Goal: Answer question/provide support: Share knowledge or assist other users

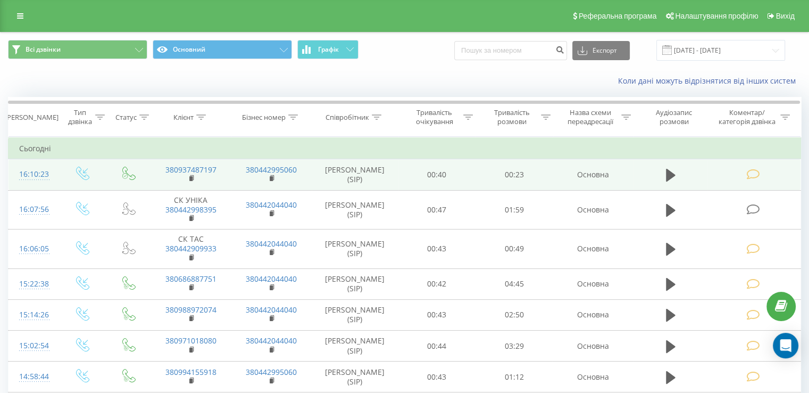
click at [771, 179] on td at bounding box center [754, 174] width 93 height 31
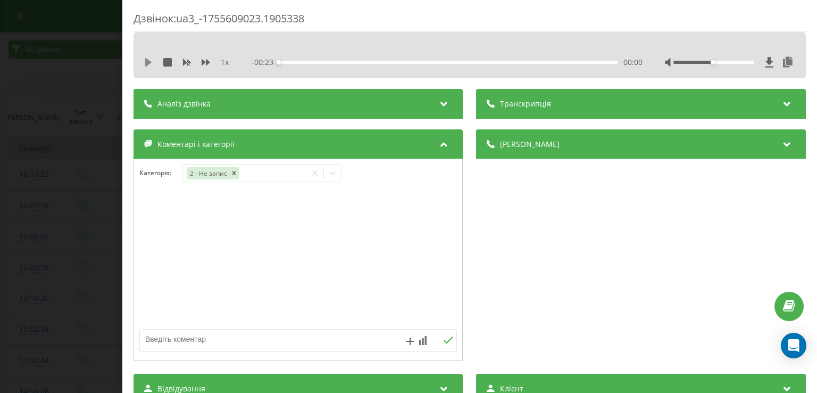
click at [148, 61] on icon at bounding box center [148, 62] width 6 height 9
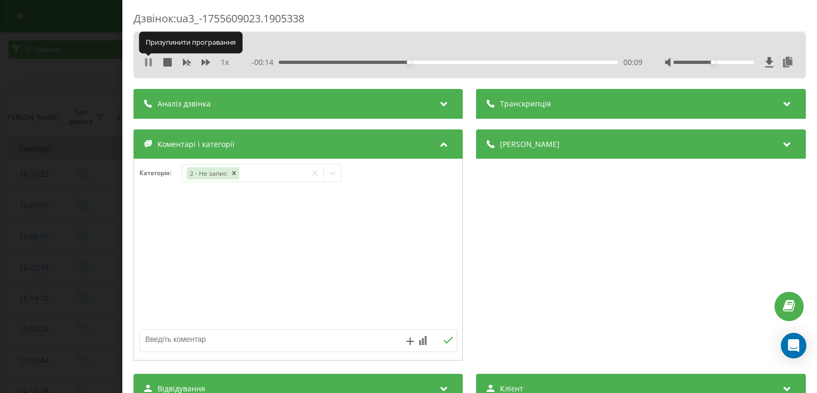
click at [150, 61] on icon at bounding box center [151, 62] width 2 height 9
click at [229, 337] on textarea at bounding box center [266, 338] width 253 height 19
type textarea "хір відділ"
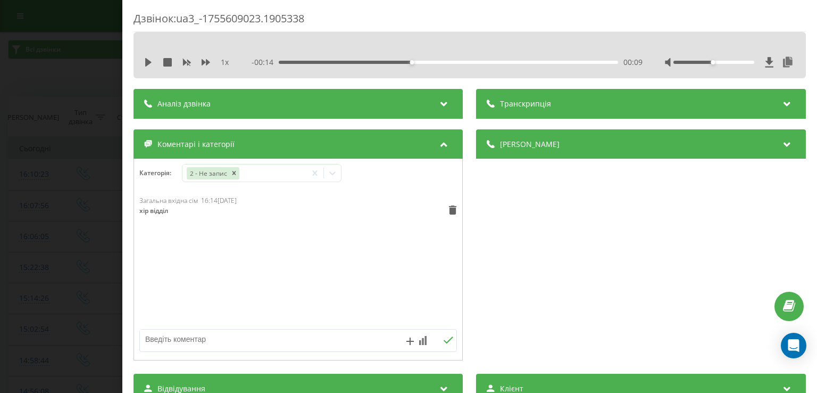
click at [103, 273] on div "Дзвінок : ua3_-1755609023.1905338 1 x - 00:14 00:09 00:09 Транскрипція Для AI-а…" at bounding box center [408, 196] width 817 height 393
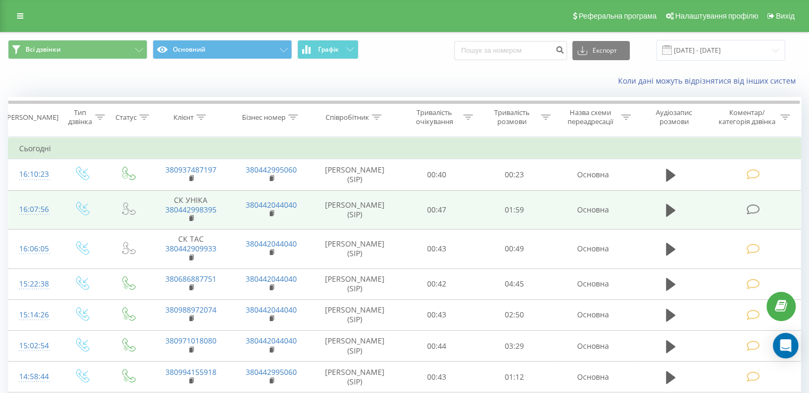
click at [756, 209] on icon at bounding box center [753, 209] width 13 height 11
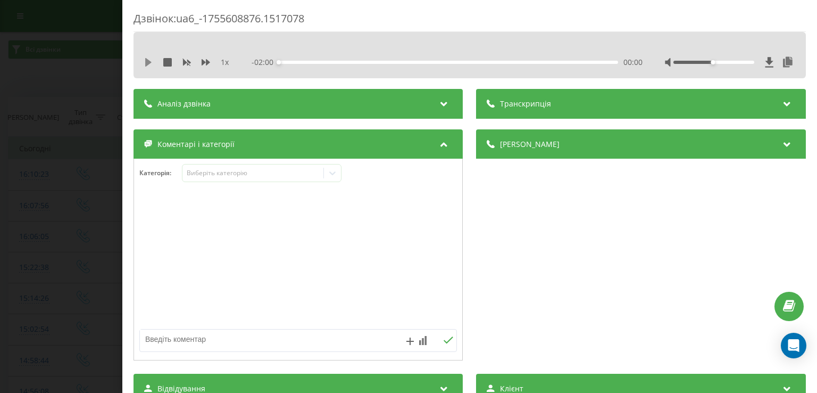
click at [151, 61] on icon at bounding box center [148, 62] width 9 height 9
click at [296, 62] on div "00:06" at bounding box center [448, 62] width 339 height 3
click at [147, 58] on icon at bounding box center [148, 62] width 9 height 9
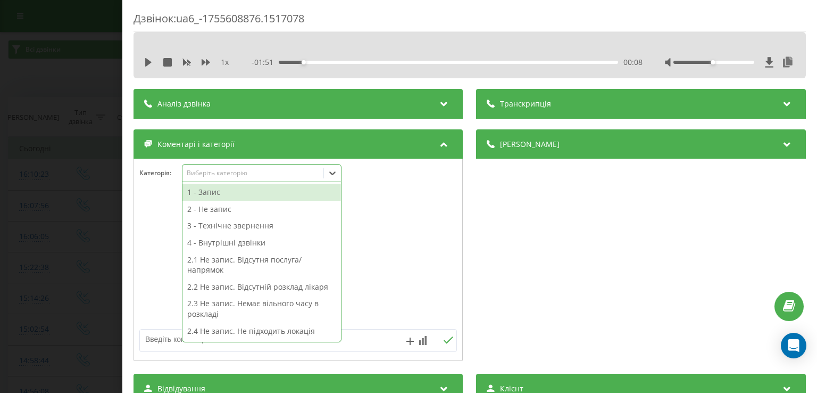
click at [334, 173] on icon at bounding box center [332, 173] width 11 height 11
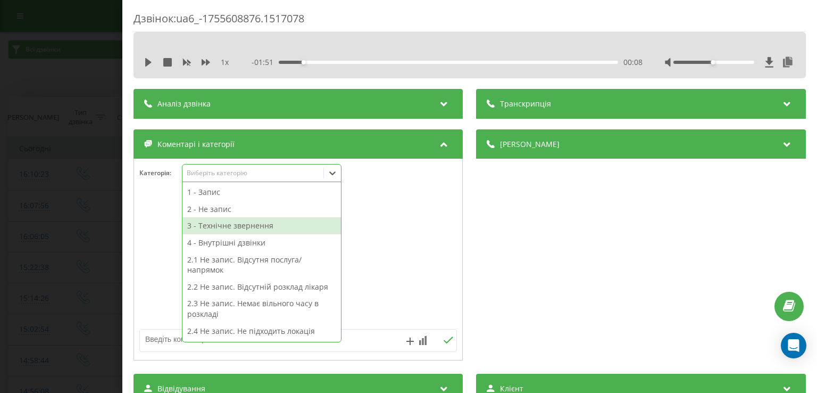
click at [276, 222] on div "3 - Технічне звернення" at bounding box center [262, 225] width 159 height 17
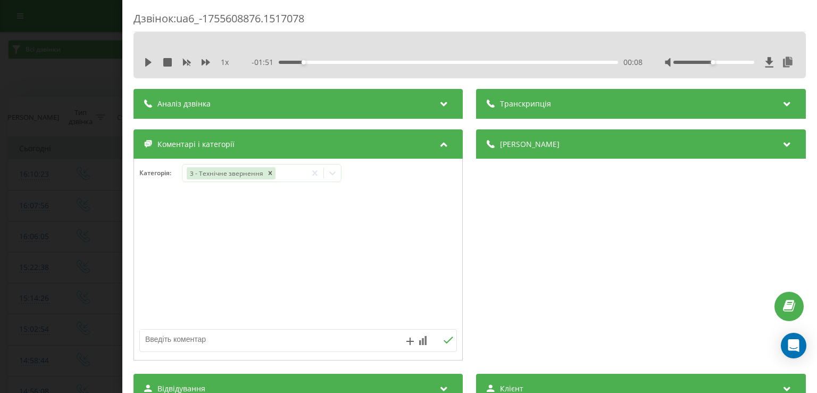
click at [162, 253] on div at bounding box center [298, 260] width 328 height 128
click at [202, 343] on textarea at bounding box center [266, 338] width 253 height 19
type textarea "ск гарантія уточнення скинули"
click at [444, 340] on icon at bounding box center [449, 339] width 10 height 7
click at [66, 212] on div "Дзвінок : ua6_-1755608876.1517078 1 x - 01:51 00:08 00:08 Транскрипція Для AI-а…" at bounding box center [408, 196] width 817 height 393
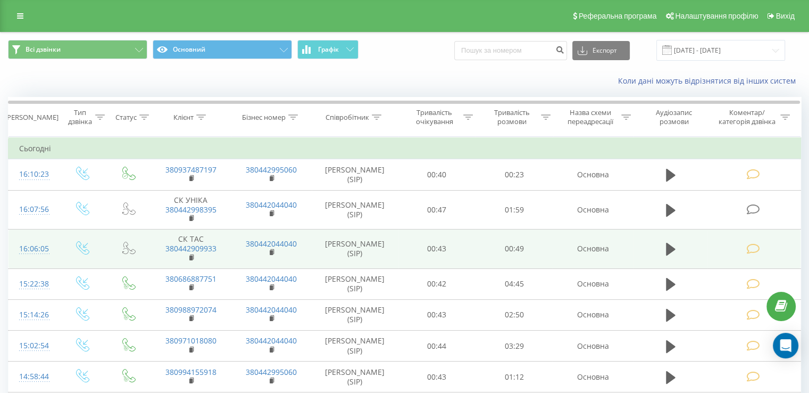
click at [756, 252] on icon at bounding box center [753, 248] width 13 height 11
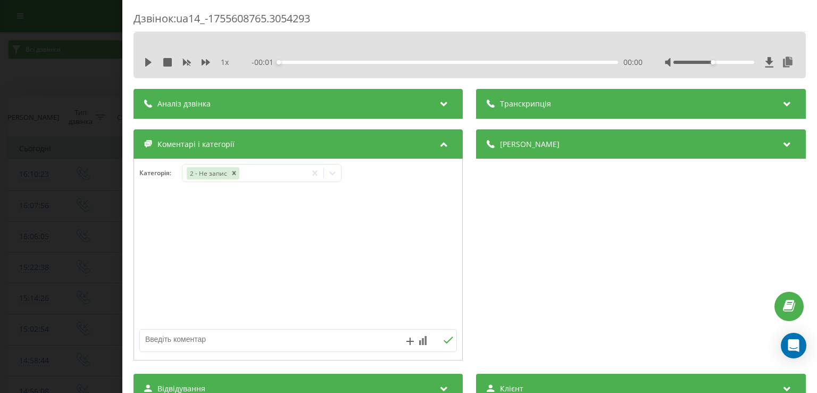
click at [71, 222] on div "Дзвінок : ua14_-1755608765.3054293 1 x - 00:01 00:00 00:00 Транскрипція Для AI-…" at bounding box center [408, 196] width 817 height 393
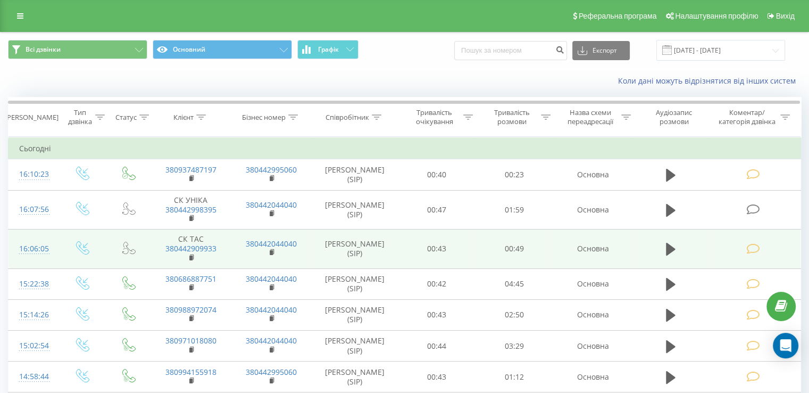
click at [756, 250] on icon at bounding box center [753, 248] width 13 height 11
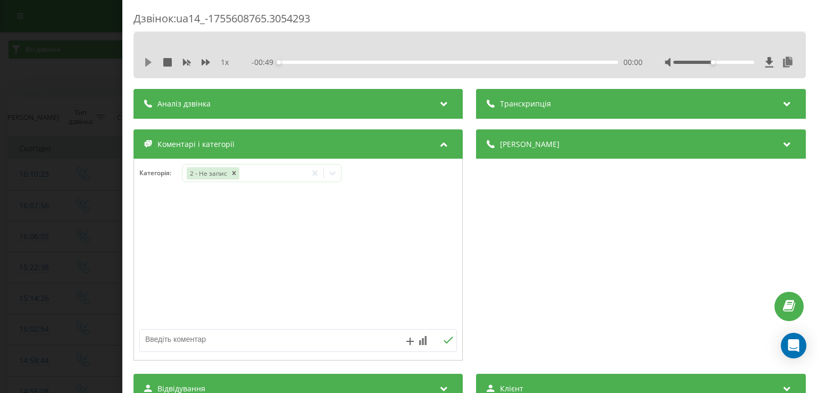
click at [147, 62] on icon at bounding box center [148, 62] width 6 height 9
click at [307, 61] on div "00:00" at bounding box center [448, 62] width 339 height 3
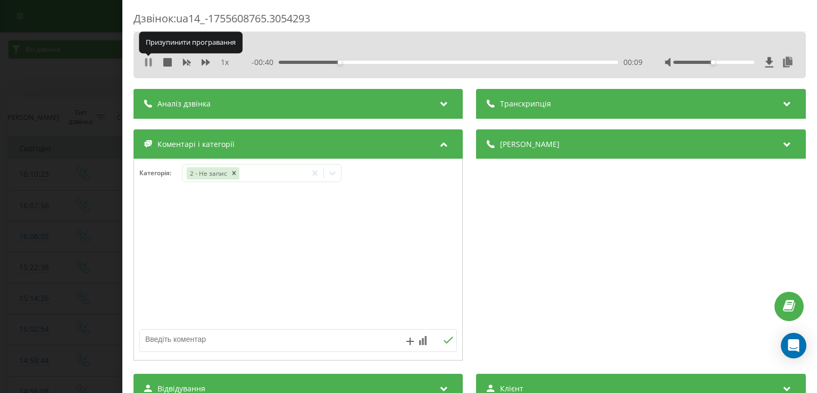
click at [146, 63] on icon at bounding box center [146, 62] width 2 height 9
click at [330, 176] on icon at bounding box center [332, 173] width 11 height 11
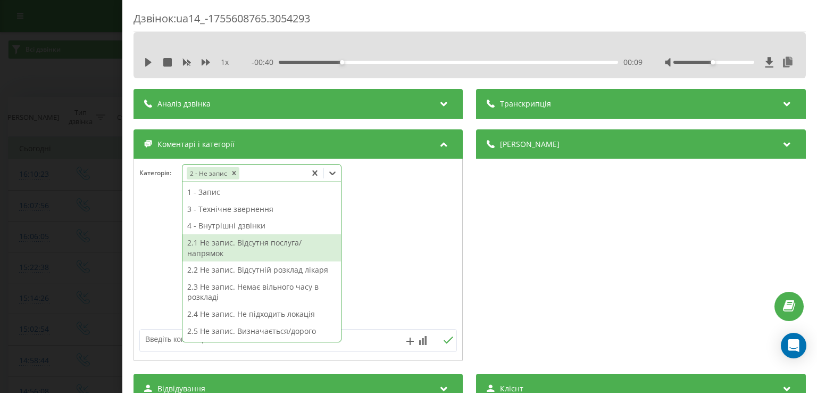
click at [285, 247] on div "2.1 Не запис. Відсутня послуга/напрямок" at bounding box center [262, 247] width 159 height 27
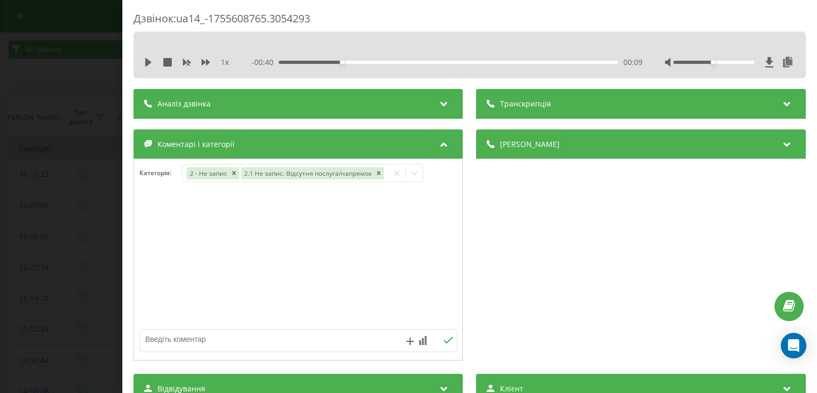
click at [154, 275] on div at bounding box center [298, 260] width 328 height 128
click at [219, 342] on textarea at bounding box center [266, 338] width 253 height 19
type textarea "масаж крамського"
click at [62, 177] on div "Дзвінок : ua14_-1755608765.3054293 1 x - 00:40 00:09 00:09 Транскрипція Для AI-…" at bounding box center [408, 196] width 817 height 393
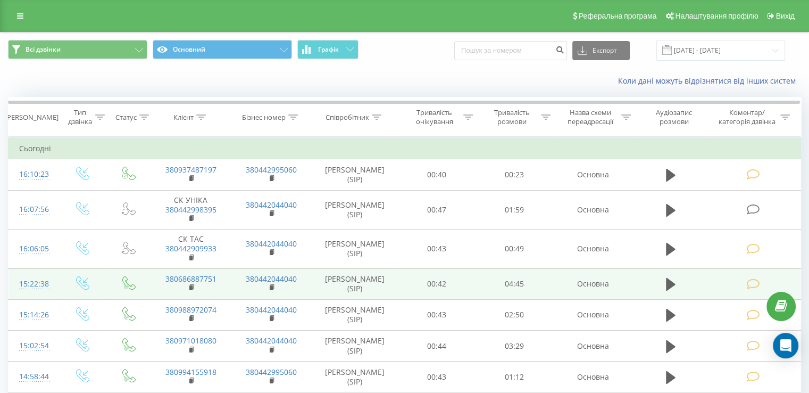
click at [727, 290] on td at bounding box center [754, 283] width 93 height 31
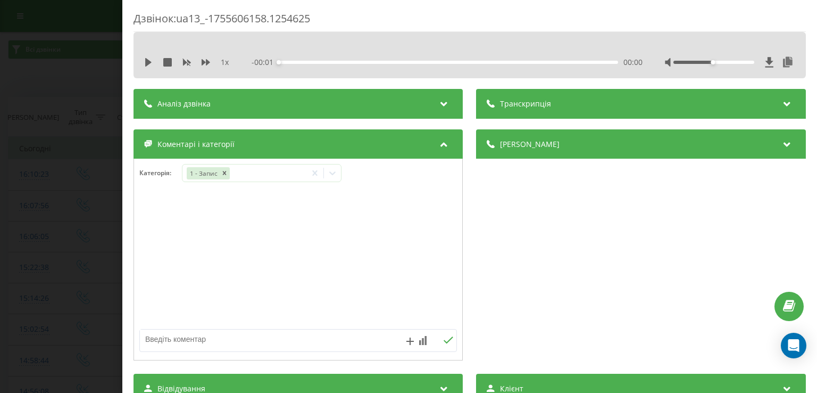
click at [68, 239] on div "Дзвінок : ua13_-1755606158.1254625 1 x - 00:01 00:00 00:00 Транскрипція Для AI-…" at bounding box center [408, 196] width 817 height 393
click at [333, 171] on icon at bounding box center [332, 173] width 11 height 11
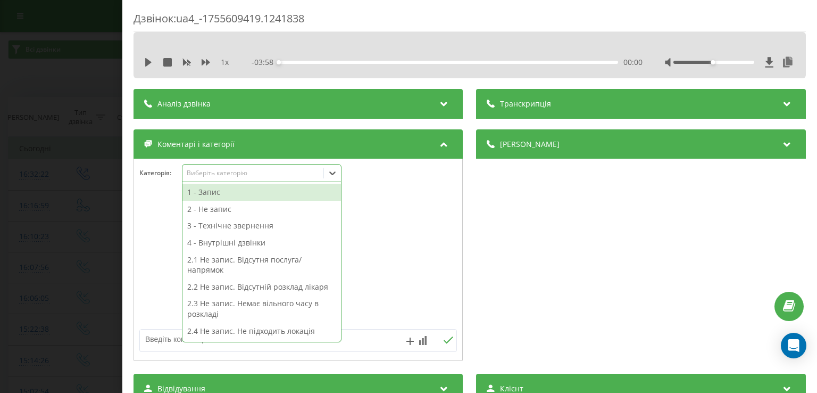
click at [247, 188] on div "1 - Запис" at bounding box center [262, 192] width 159 height 17
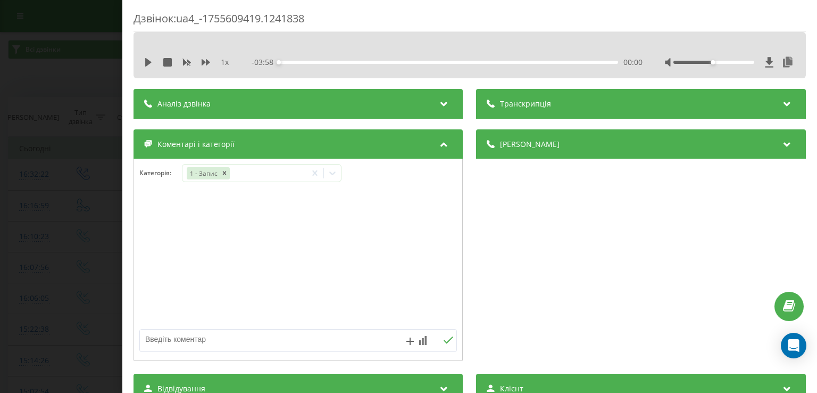
click at [64, 201] on div "Дзвінок : ua4_-1755609419.1241838 1 x - 03:58 00:00 00:00 Транскрипція Для AI-а…" at bounding box center [408, 196] width 817 height 393
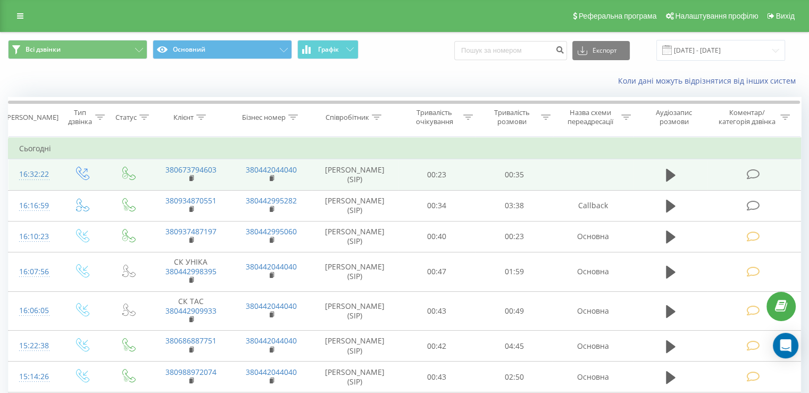
click at [757, 172] on icon at bounding box center [753, 174] width 13 height 11
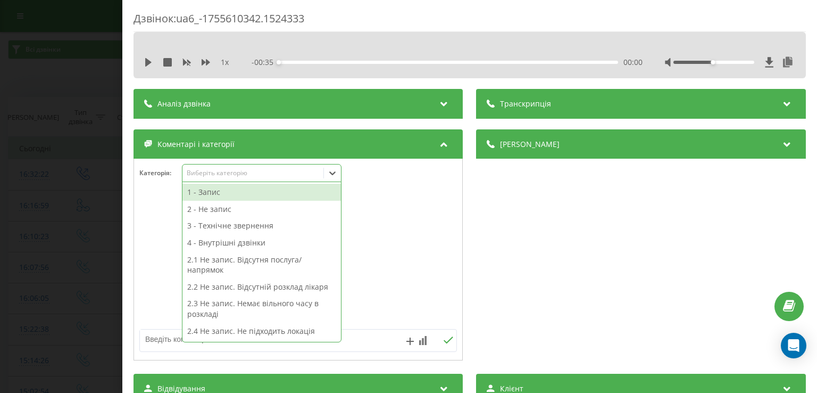
click at [338, 176] on icon at bounding box center [332, 173] width 11 height 11
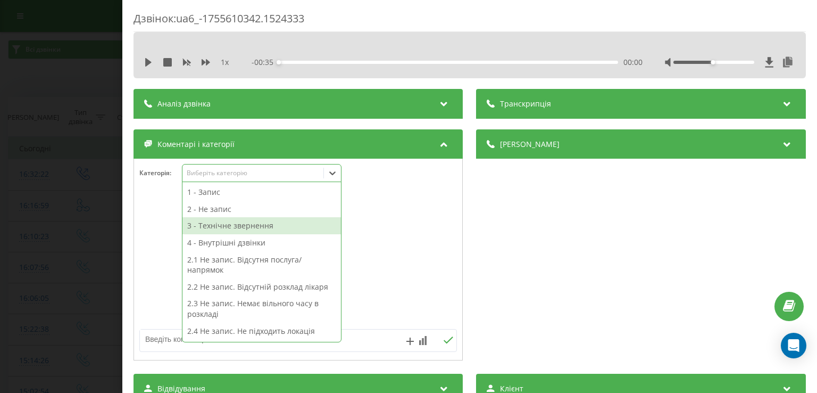
click at [241, 223] on div "3 - Технічне звернення" at bounding box center [262, 225] width 159 height 17
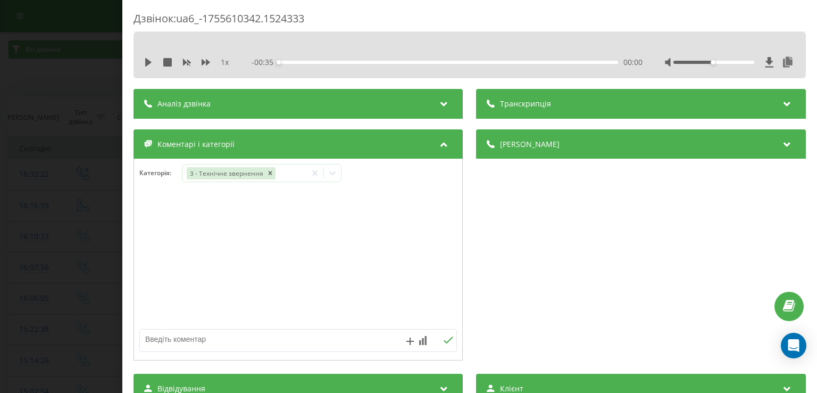
click at [156, 237] on div at bounding box center [298, 260] width 328 height 128
click at [224, 340] on textarea at bounding box center [266, 338] width 253 height 19
type textarea "уточнення до лікаря"
click at [65, 216] on div "Дзвінок : ua6_-1755610342.1524333 1 x - 00:35 00:00 00:00 Транскрипція Для AI-а…" at bounding box center [408, 196] width 817 height 393
click at [65, 194] on div "Дзвінок : ua9_-1755611441.1391252 1 x - 00:35 00:00 00:00 Транскрипція Для AI-а…" at bounding box center [408, 196] width 817 height 393
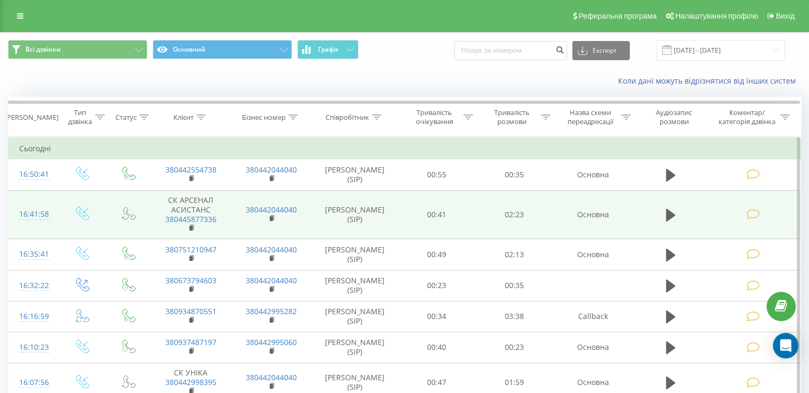
click at [752, 214] on icon at bounding box center [753, 214] width 13 height 11
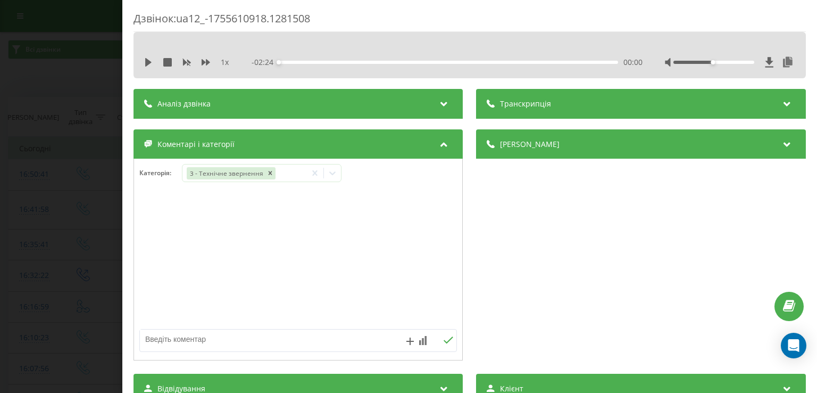
click at [304, 64] on div "- 02:24 00:00 00:00" at bounding box center [447, 62] width 391 height 11
click at [294, 62] on div "00:00" at bounding box center [448, 62] width 339 height 3
click at [142, 63] on div "1 x - 02:24 00:00 00:00" at bounding box center [470, 62] width 657 height 16
click at [147, 63] on icon at bounding box center [148, 62] width 6 height 9
click at [147, 60] on icon at bounding box center [148, 62] width 9 height 9
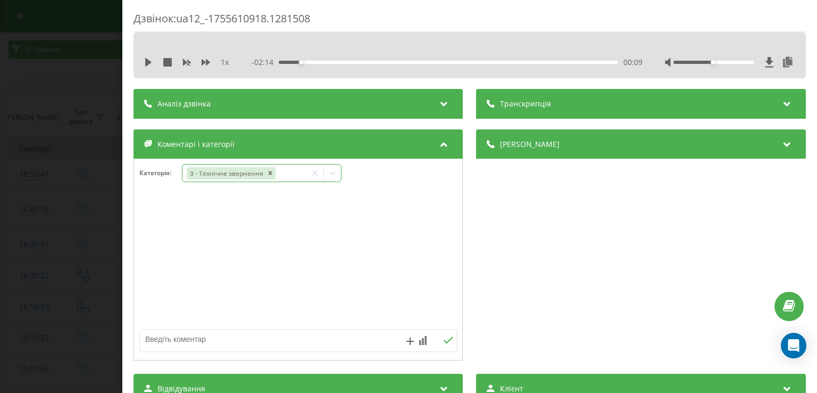
click at [330, 173] on icon at bounding box center [332, 173] width 11 height 11
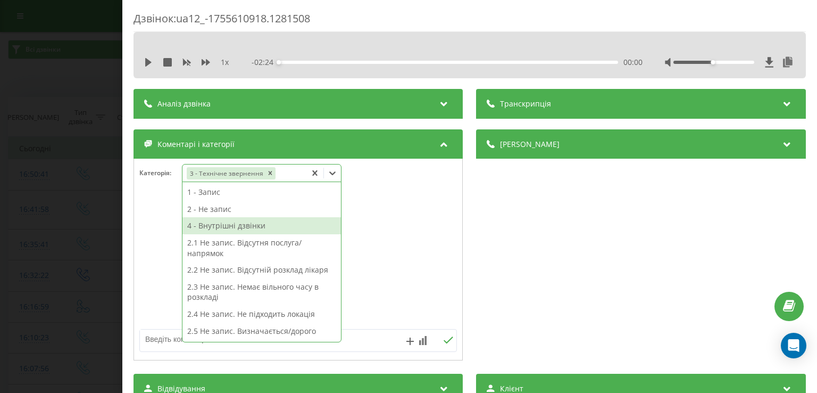
scroll to position [261, 0]
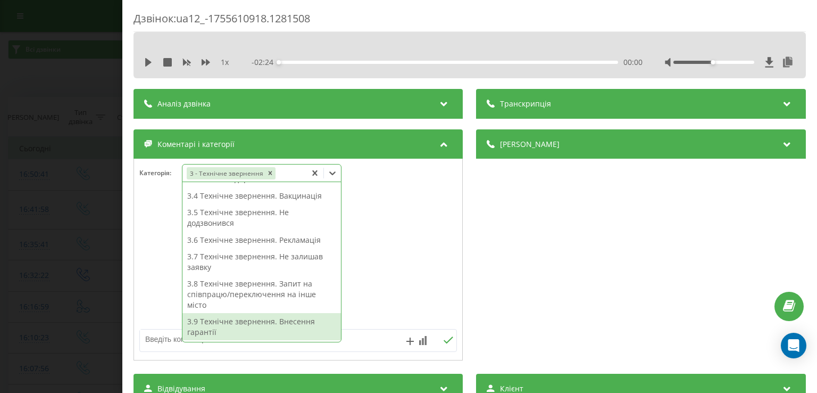
click at [263, 323] on div "3.9 Технічне звернення. Внесення гарантії" at bounding box center [262, 326] width 159 height 27
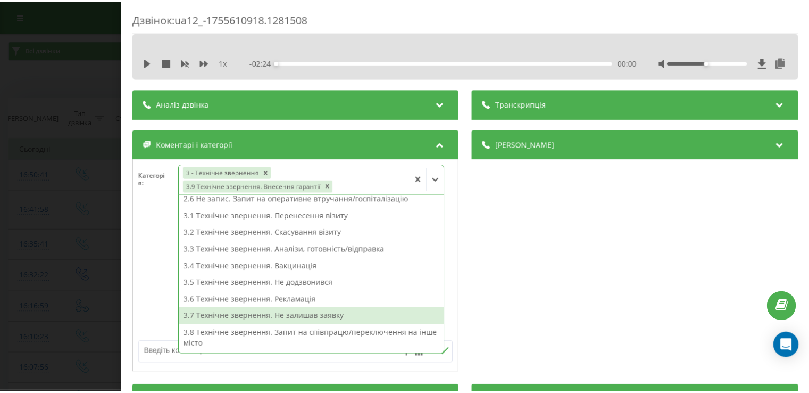
scroll to position [140, 0]
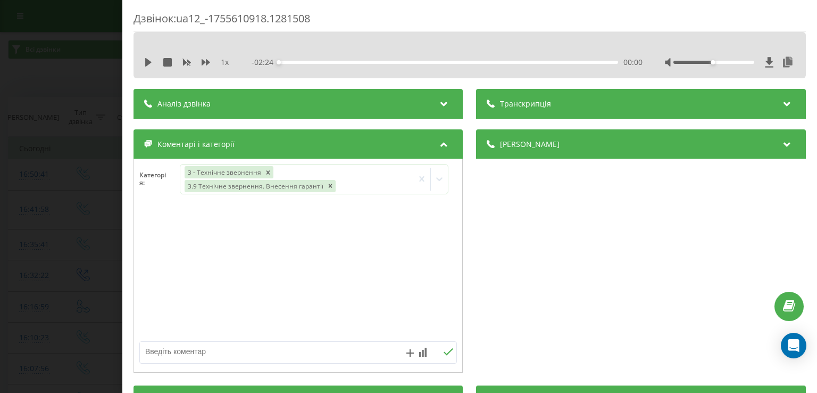
click at [54, 261] on div "Дзвінок : ua12_-1755610918.1281508 1 x - 02:24 00:00 00:00 Транскрипція Для AI-…" at bounding box center [408, 196] width 817 height 393
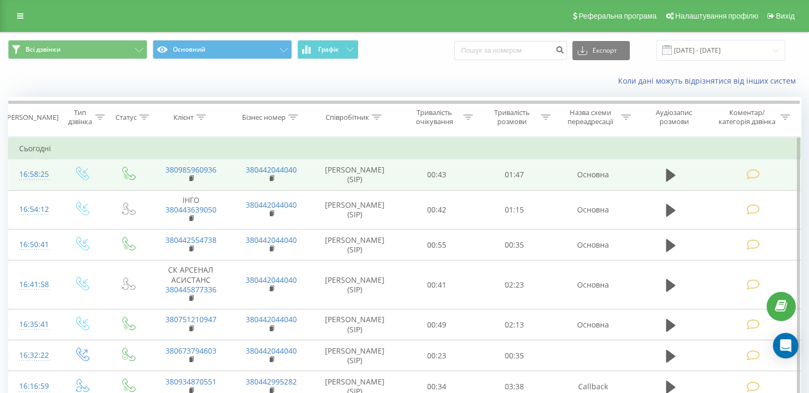
click at [751, 180] on td at bounding box center [754, 174] width 93 height 31
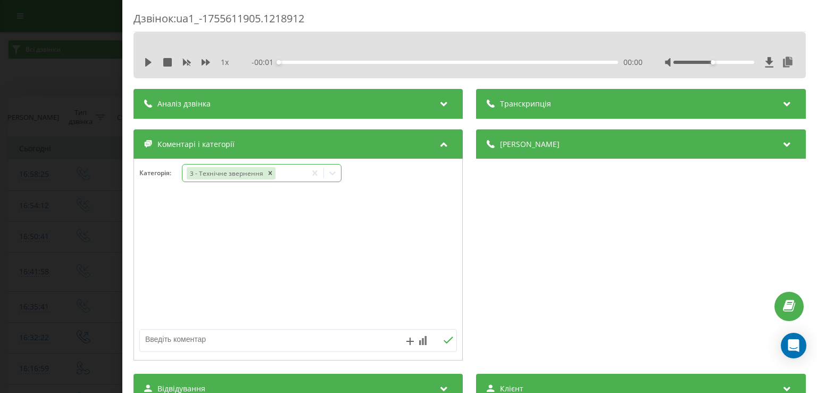
click at [335, 170] on icon at bounding box center [332, 173] width 11 height 11
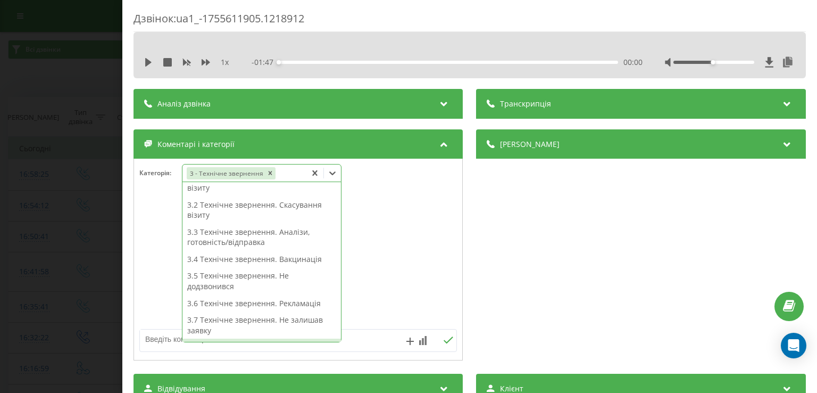
scroll to position [166, 0]
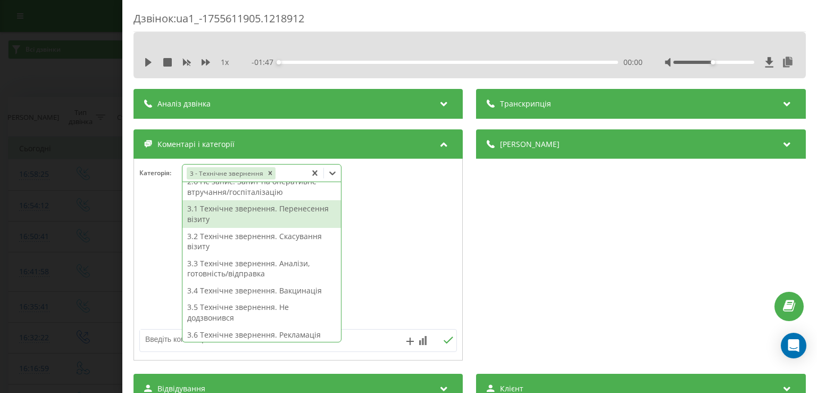
click at [254, 209] on div "3.1 Технічне звернення. Перенесення візиту" at bounding box center [262, 213] width 159 height 27
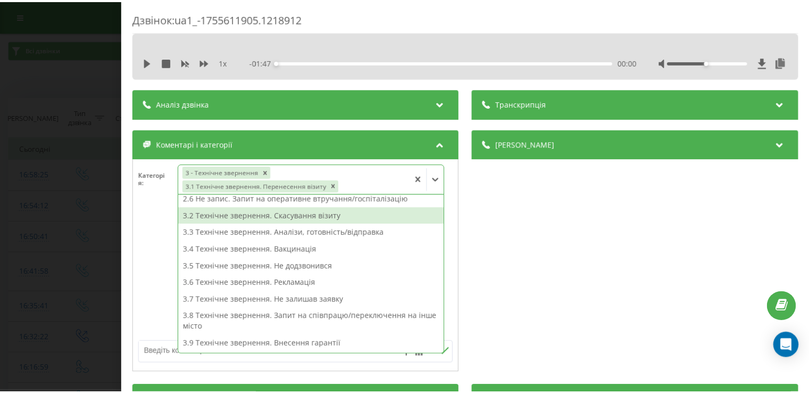
scroll to position [140, 0]
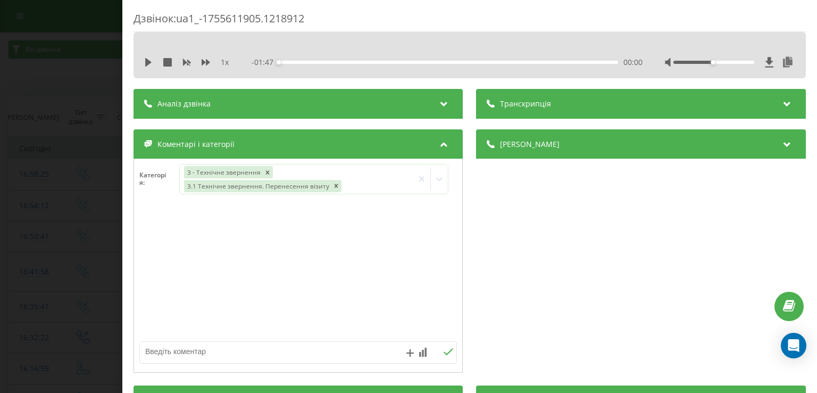
click at [136, 247] on div at bounding box center [298, 272] width 328 height 128
click at [109, 246] on div "Дзвінок : ua1_-1755611905.1218912 1 x - 01:47 00:00 00:00 Транскрипція Для AI-а…" at bounding box center [408, 196] width 817 height 393
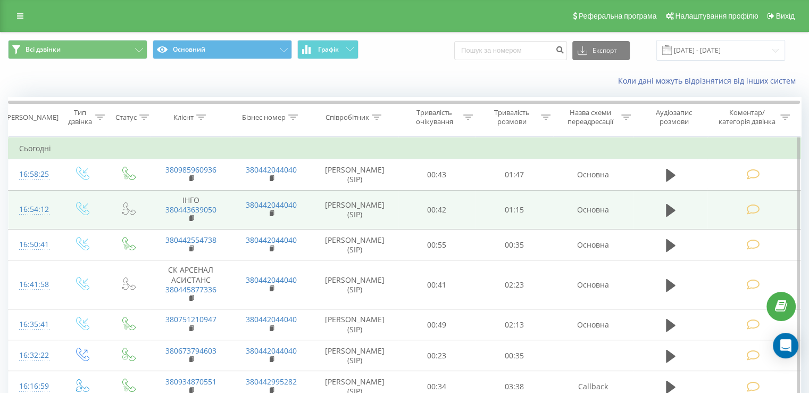
click at [754, 209] on icon at bounding box center [753, 209] width 13 height 11
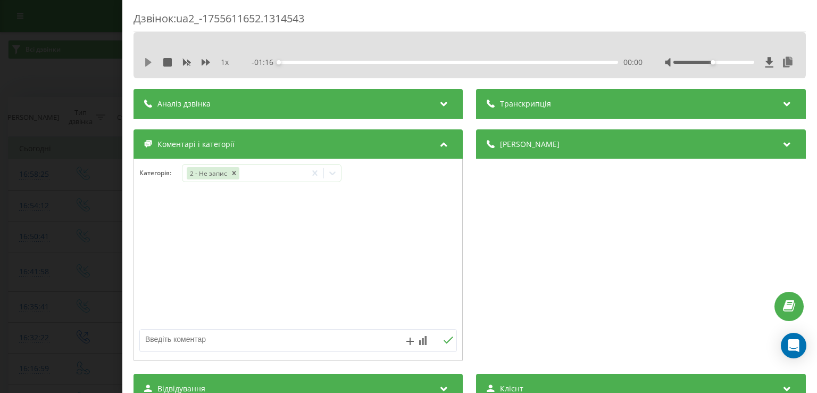
click at [146, 62] on icon at bounding box center [148, 62] width 6 height 9
click at [298, 61] on div "00:04" at bounding box center [448, 62] width 339 height 3
click at [145, 66] on icon at bounding box center [148, 62] width 9 height 9
click at [334, 171] on icon at bounding box center [332, 173] width 11 height 11
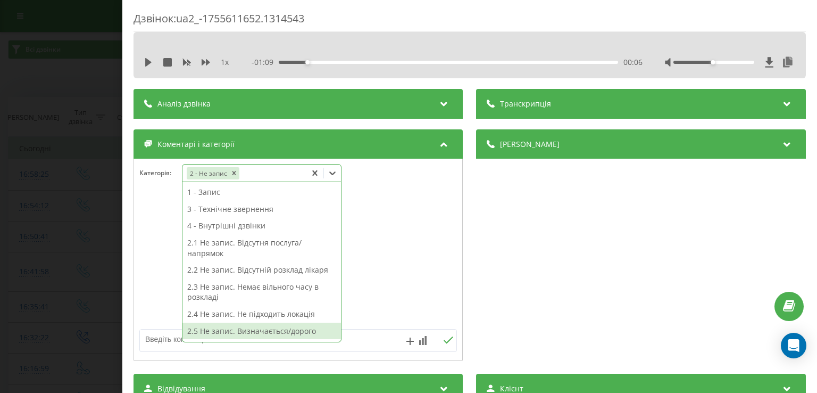
click at [262, 333] on div "2.5 Не запис. Визначається/дорого" at bounding box center [262, 331] width 159 height 17
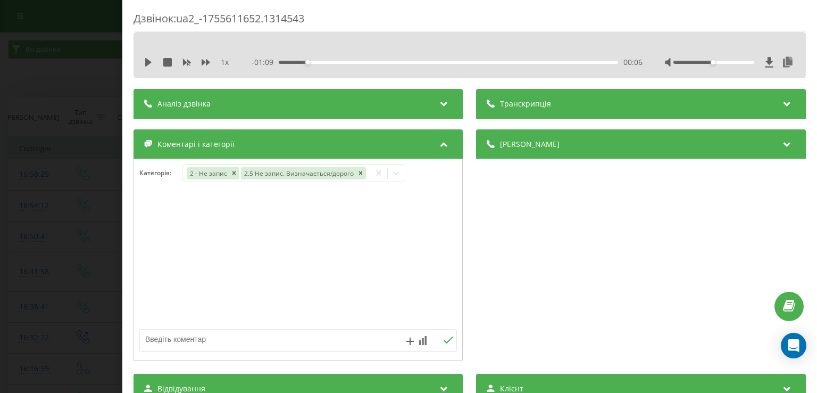
click at [152, 291] on div at bounding box center [298, 260] width 328 height 128
click at [94, 265] on div "Дзвінок : ua2_-1755611652.1314543 1 x - 01:09 00:06 00:06 Транскрипція Для AI-а…" at bounding box center [408, 196] width 817 height 393
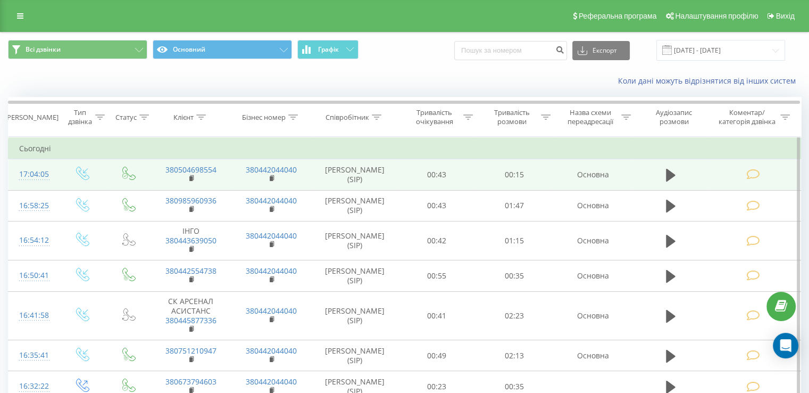
click at [753, 172] on icon at bounding box center [753, 174] width 13 height 11
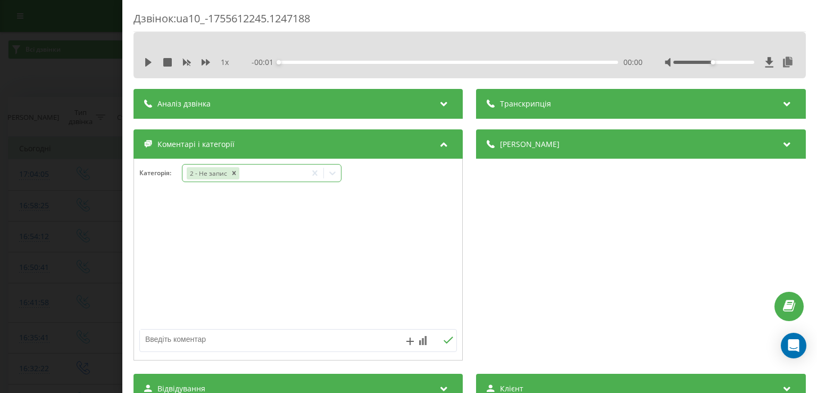
click at [334, 177] on icon at bounding box center [332, 173] width 11 height 11
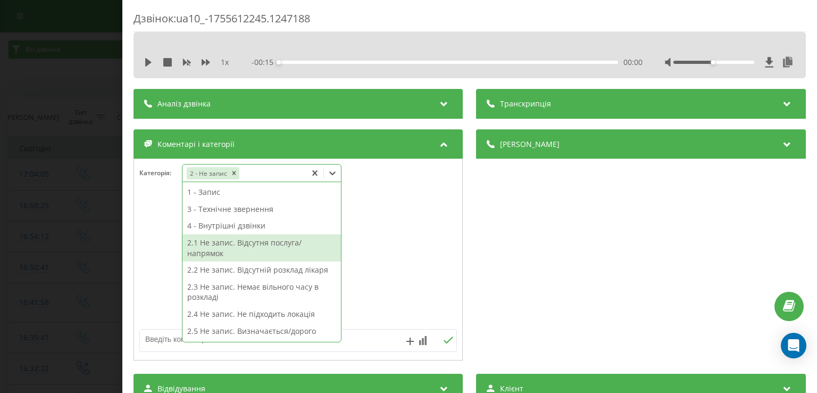
click at [305, 245] on div "2.1 Не запис. Відсутня послуга/напрямок" at bounding box center [262, 247] width 159 height 27
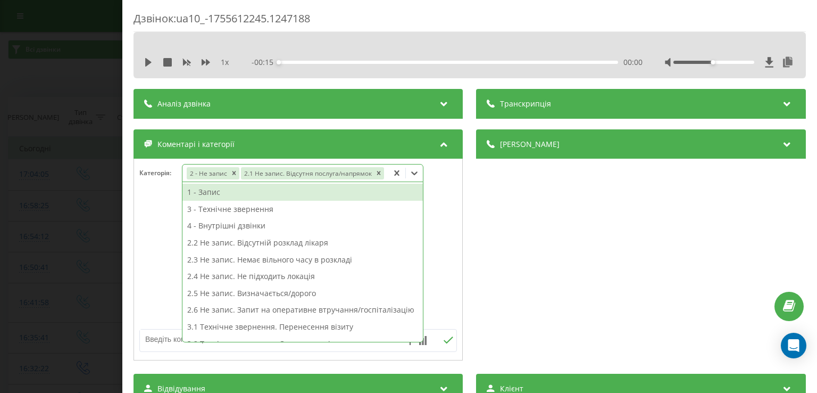
click at [149, 252] on div at bounding box center [298, 260] width 328 height 128
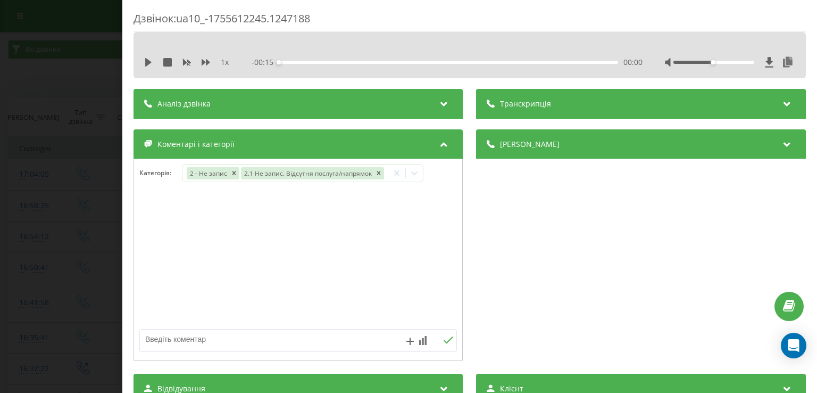
click at [204, 337] on textarea at bounding box center [266, 338] width 253 height 19
type textarea "мрт"
click at [48, 201] on div "Дзвінок : ua10_-1755612245.1247188 1 x - 00:15 00:00 00:00 Транскрипція Для AI-…" at bounding box center [408, 196] width 817 height 393
